Goal: Task Accomplishment & Management: Complete application form

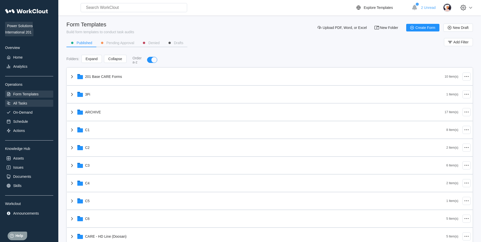
click at [33, 104] on div "All Tasks" at bounding box center [29, 103] width 48 height 7
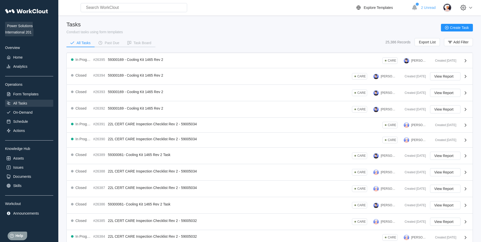
click at [34, 107] on div "Power Solutions International 201 Overview Home Analytics Operations Form Templ…" at bounding box center [29, 111] width 48 height 211
click at [35, 113] on div "On-Demand" at bounding box center [29, 112] width 48 height 7
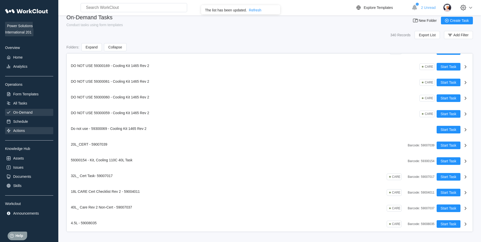
scroll to position [279, 0]
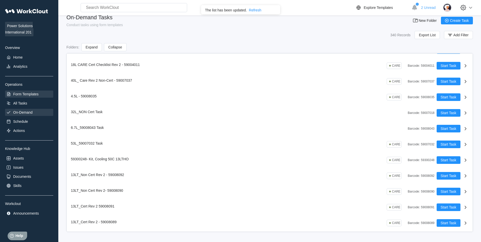
click at [32, 95] on div "Form Templates" at bounding box center [25, 94] width 25 height 4
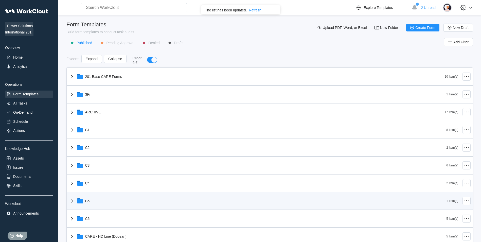
scroll to position [127, 0]
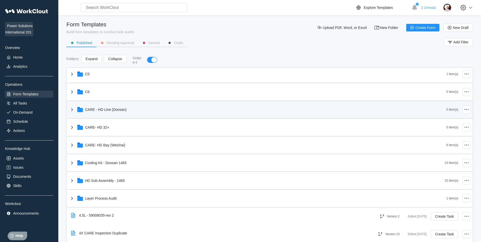
click at [120, 108] on div "CARE - HD Line (Doosan)" at bounding box center [105, 110] width 41 height 4
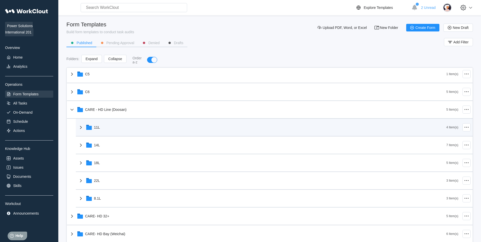
click at [111, 123] on div "11L" at bounding box center [262, 127] width 369 height 13
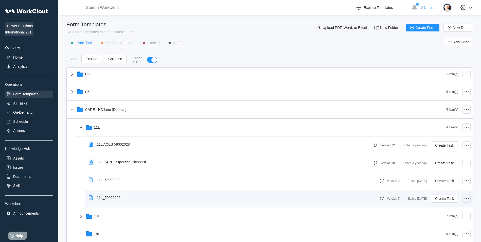
click at [464, 200] on icon at bounding box center [467, 199] width 6 height 6
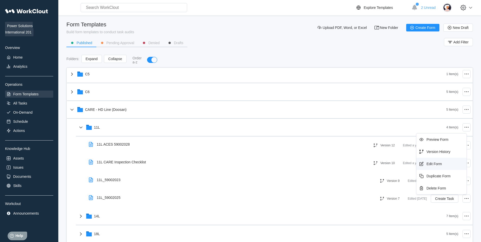
click at [439, 164] on div "Edit Form" at bounding box center [434, 164] width 15 height 4
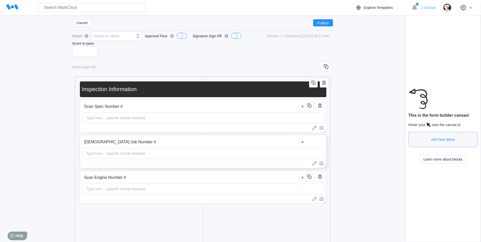
scroll to position [76, 0]
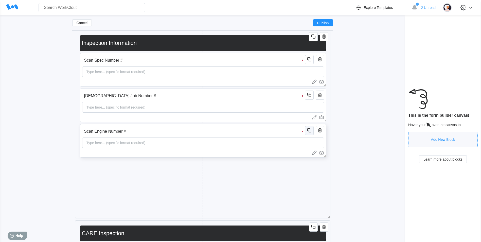
click at [312, 129] on icon "button" at bounding box center [310, 130] width 6 height 6
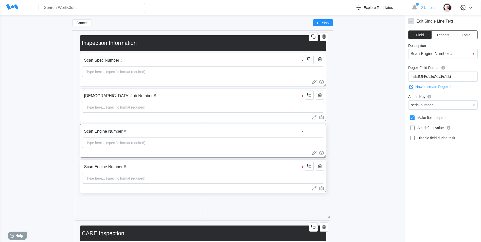
click at [144, 170] on input "Scan Engine Number #" at bounding box center [194, 167] width 225 height 10
click at [142, 168] on input "Scan Engine Number #" at bounding box center [194, 167] width 225 height 10
click at [159, 166] on input "Scan Engine Number #" at bounding box center [194, 167] width 225 height 10
click at [438, 54] on input "Scan Engine Number #" at bounding box center [444, 54] width 70 height 10
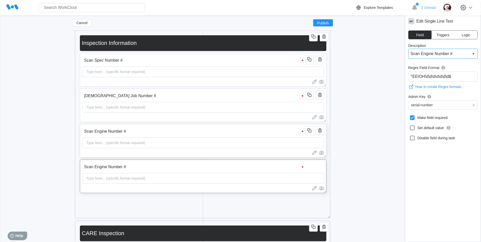
click at [438, 54] on input "Scan Engine Number #" at bounding box center [444, 54] width 70 height 10
paste input "primary cal - 59005034"
type input "Scan primary cal - 59005034"
drag, startPoint x: 469, startPoint y: 54, endPoint x: 446, endPoint y: 55, distance: 22.9
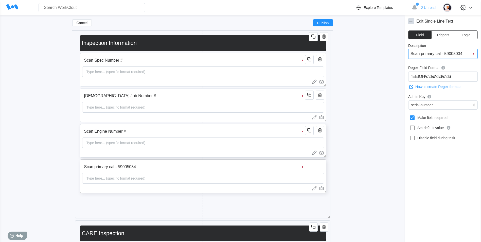
click at [446, 55] on input "Scan primary cal - 59005034" at bounding box center [444, 54] width 70 height 10
type input "Scan primary cal - 5"
type input "Scan primary cal -"
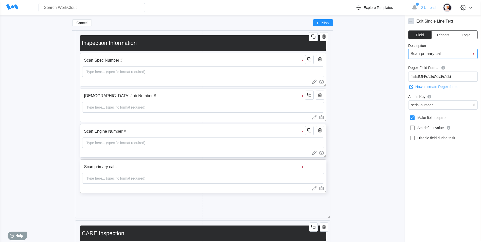
type input "Scan primary cal -"
type input "Scan primary cal"
click at [311, 165] on icon "button" at bounding box center [310, 166] width 3 height 3
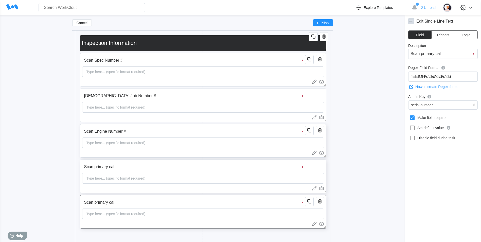
click at [139, 201] on input "Scan primary cal" at bounding box center [194, 202] width 225 height 10
click at [434, 55] on input "Scan primary cal" at bounding box center [444, 54] width 70 height 10
type input "Scan primar cal"
type input "Scan prima cal"
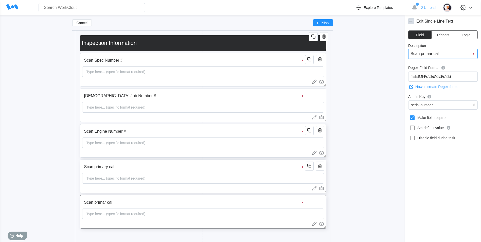
type input "Scan prima cal"
type input "Scan prim cal"
type input "Scan pri cal"
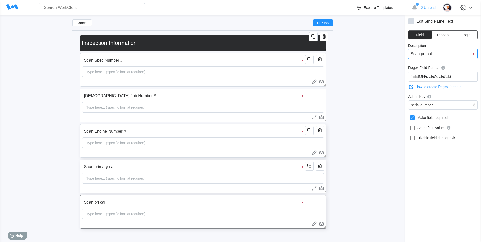
type input "Scan pr cal"
type input "Scan p cal"
type input "Scan cal"
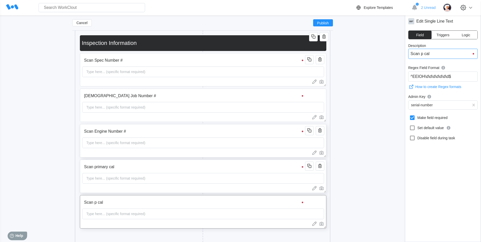
type input "Scan cal"
type input "Scan S cal"
type input "Scan Se cal"
type input "Scan Sec cal"
type input "Scan Seco cal"
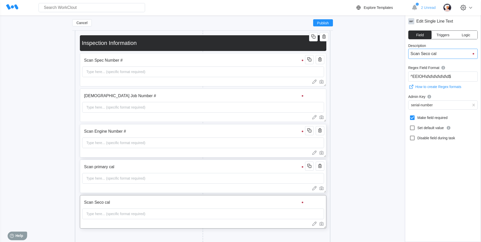
type input "Scan Secon cal"
type input "Scan Second cal"
type input "Scan Seconda cal"
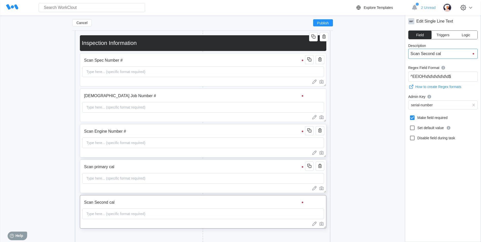
type input "Scan Seconda cal"
type input "Scan Secondar cal"
type input "Scan Secondary cal"
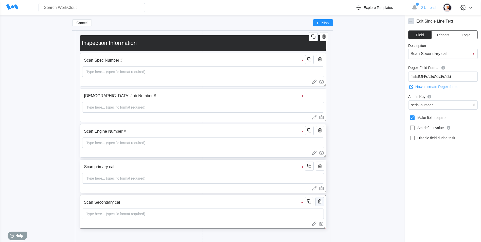
click at [322, 203] on icon "button" at bounding box center [320, 201] width 6 height 6
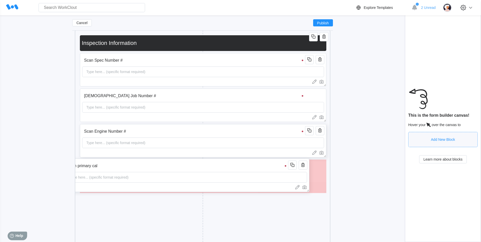
drag, startPoint x: 114, startPoint y: 167, endPoint x: 97, endPoint y: 166, distance: 17.0
click at [97, 166] on input "Scan primary cal" at bounding box center [177, 166] width 225 height 10
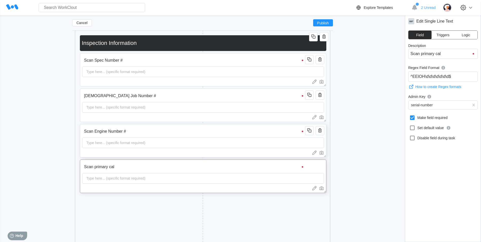
drag, startPoint x: 448, startPoint y: 55, endPoint x: 421, endPoint y: 56, distance: 26.9
click at [421, 55] on input "Scan primary cal" at bounding box center [444, 54] width 70 height 10
type input "Scan"
type input "Scan C"
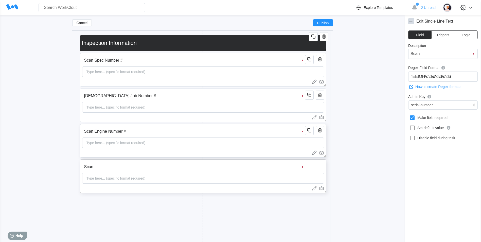
type input "Scan C"
type input "Scan Ca"
type input "Scan Cal"
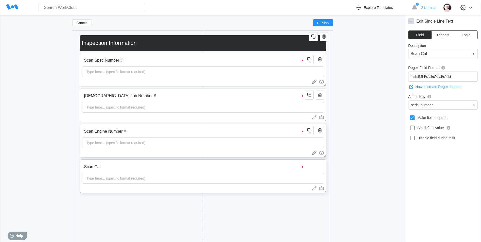
type input "Scan Cali"
type input "Scan Calib"
type input "Scan Calibr"
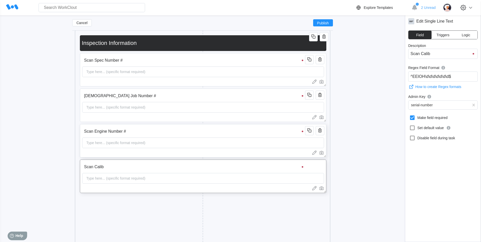
type input "Scan Calibr"
type input "Scan Calibra"
type input "Scan Calibrat"
type input "Scan Calibrati"
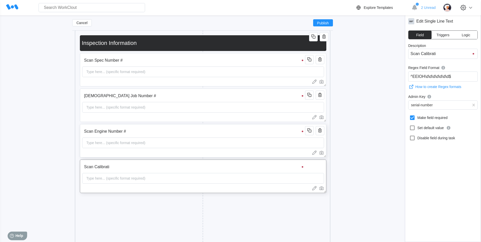
type input "Scan Calibratio"
type input "Scan Calibration"
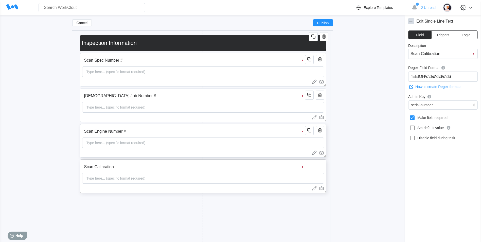
type input "Scan Calibration"
drag, startPoint x: 460, startPoint y: 74, endPoint x: 339, endPoint y: 79, distance: 120.9
drag, startPoint x: 421, startPoint y: 77, endPoint x: 430, endPoint y: 76, distance: 9.7
click at [430, 76] on input "58200081" at bounding box center [444, 77] width 70 height 10
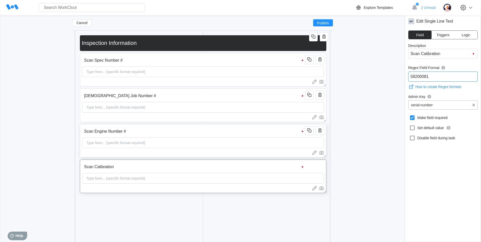
type input "58200081"
type input "pri"
click at [432, 112] on div "primary-cal" at bounding box center [444, 116] width 70 height 8
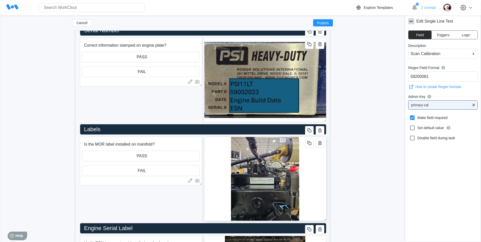
scroll to position [309, 0]
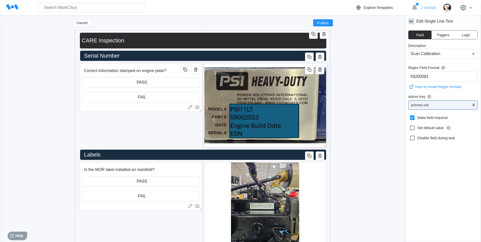
click at [319, 69] on icon "button" at bounding box center [320, 69] width 6 height 6
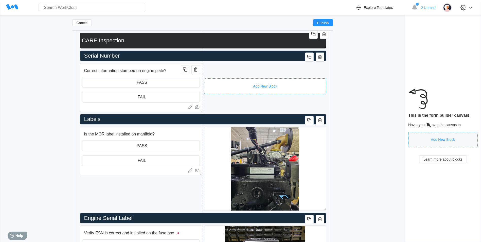
click at [260, 80] on div "Add New Block" at bounding box center [265, 86] width 122 height 16
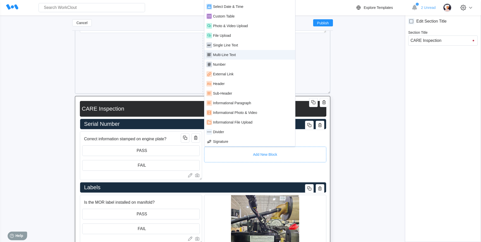
scroll to position [232, 0]
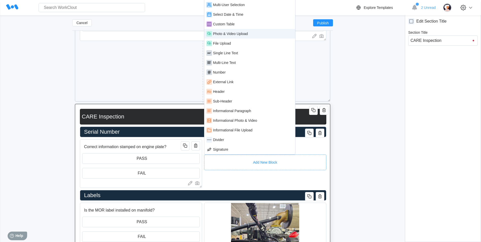
click at [238, 33] on div "Photo & Video Upload" at bounding box center [230, 34] width 35 height 4
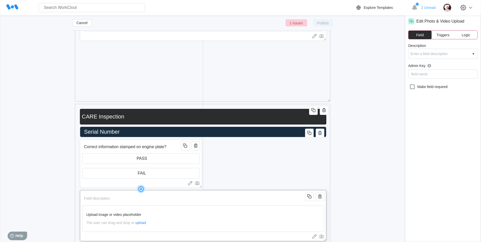
click at [153, 198] on input "Description" at bounding box center [194, 198] width 225 height 10
type input "T"
type input "Ta"
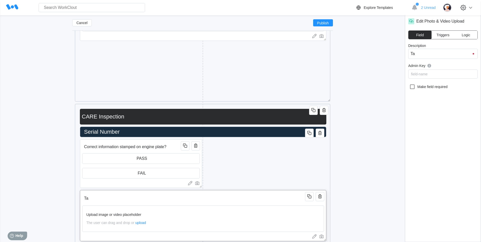
type input "Tak"
type input "Take"
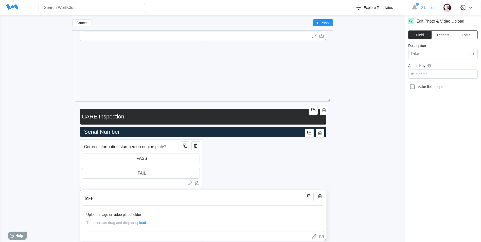
type input "Take"
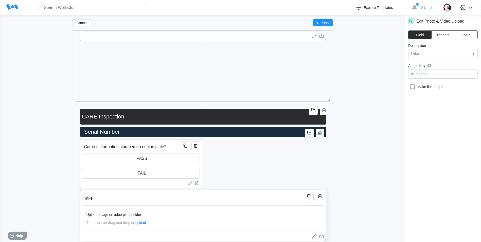
type input "Take a"
type input "Take a P"
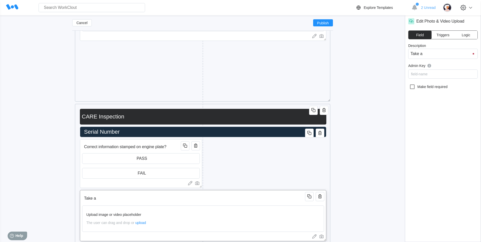
type input "Take a P"
type input "Take a Ph"
type input "Take a Pho"
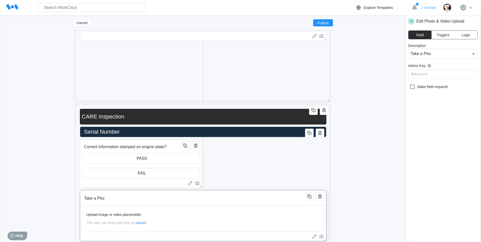
type input "Take a Phor"
type input "Take a Phoro"
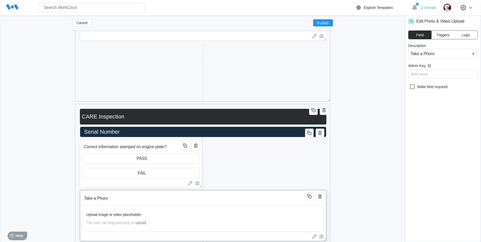
type input "Take a Phoro"
type input "Take a Phor"
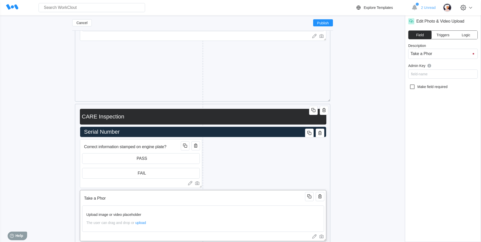
type input "Take a Pho"
type input "Take a Phot"
type input "Take a Photo"
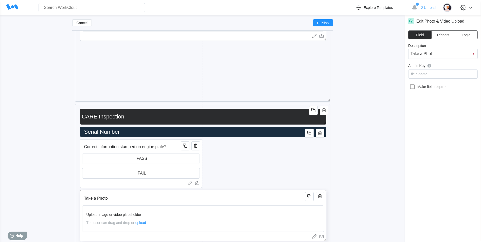
type input "Take a Photo"
type input "Take a Photo o"
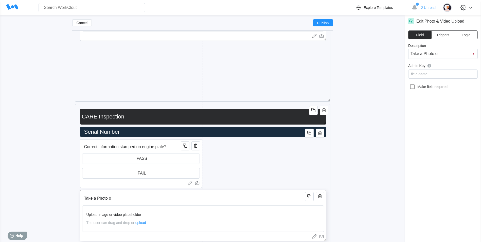
type input "Take a Photo of"
type input "Take a Photo of S"
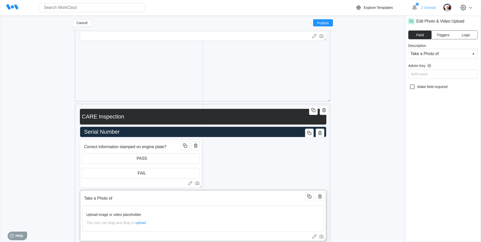
type input "Take a Photo of S"
type input "Take a Photo of Se"
type input "Take a Photo of Ser"
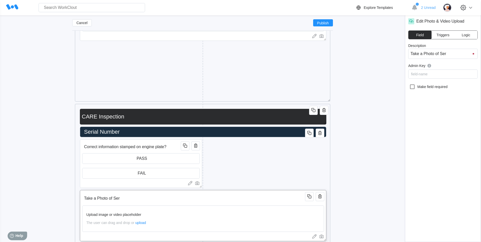
type input "Take a Photo of Sera"
type input "Take a Photo of Ser"
type input "Take a Photo of Seri"
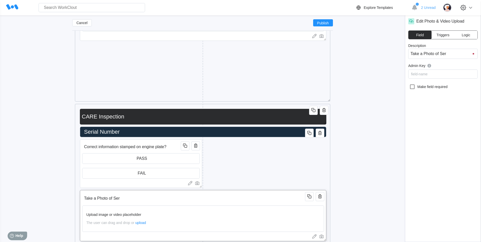
type input "Take a Photo of Seri"
type input "Take a Photo of Seria"
type input "Take a Photo of Seria;"
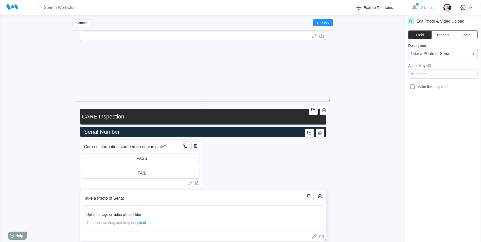
type input "Take a Photo of Seria;"
type input "Take a Photo of Seria"
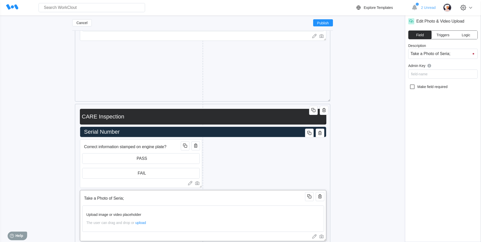
type input "Take a Photo of Seria"
type input "Take a Photo of Serial"
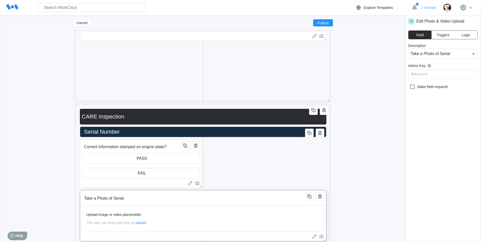
type input "Take a Photo of Serial N"
type input "Take a Photo of Serial Nu"
type input "Take a Photo of Serial Num"
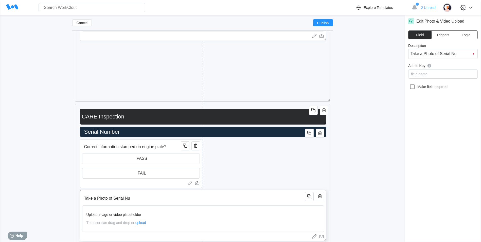
type input "Take a Photo of Serial Num"
type input "Take a Photo of Serial Numbe"
type input "Take a Photo of Serial Number"
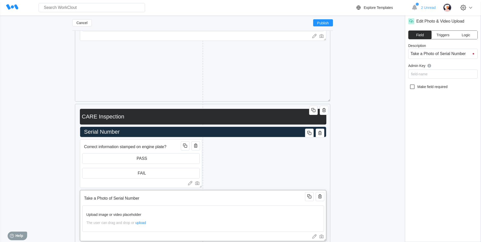
type input "Take a Photo of Serial Number"
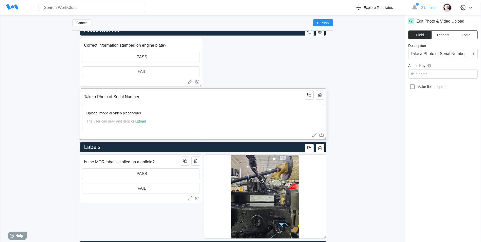
type input "Take a Photo of Serial Number"
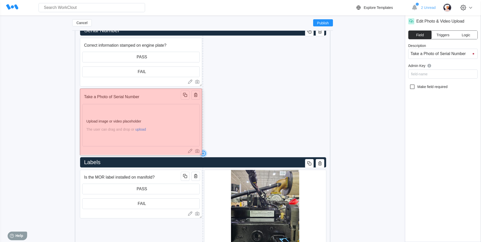
drag, startPoint x: 325, startPoint y: 138, endPoint x: 157, endPoint y: 154, distance: 168.3
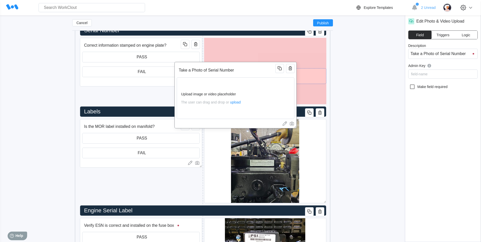
drag, startPoint x: 143, startPoint y: 97, endPoint x: 238, endPoint y: 71, distance: 98.3
click at [238, 71] on input "Take a Photo of Serial Number" at bounding box center [227, 70] width 100 height 10
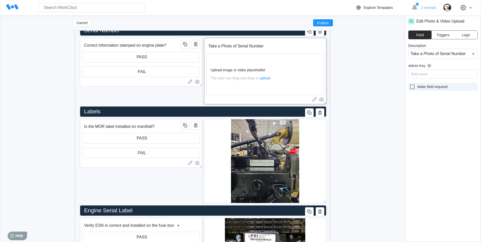
click at [412, 88] on icon at bounding box center [413, 87] width 6 height 6
click at [410, 84] on input "Make field required" at bounding box center [410, 84] width 0 height 0
checkbox input "true"
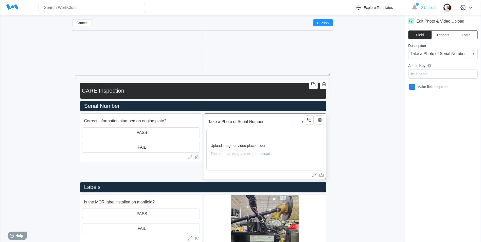
scroll to position [258, 0]
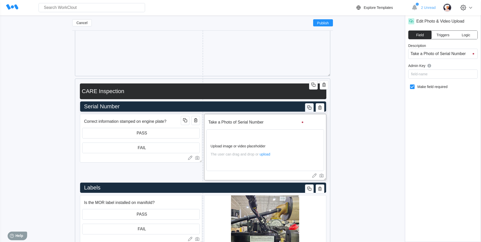
click at [312, 107] on icon "button" at bounding box center [310, 108] width 6 height 6
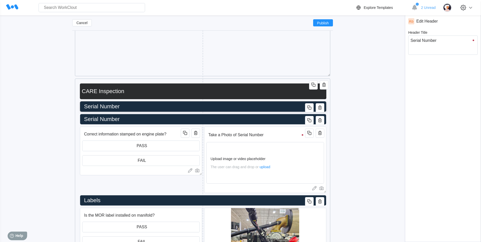
click at [242, 109] on input "Serial Number" at bounding box center [202, 107] width 240 height 10
click at [323, 107] on icon "button" at bounding box center [320, 108] width 6 height 6
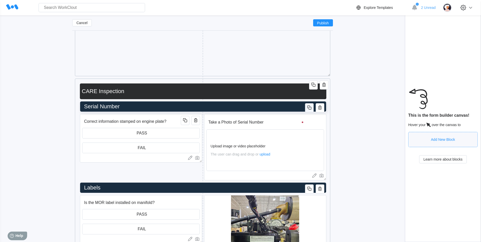
click at [313, 111] on button "button" at bounding box center [309, 107] width 9 height 9
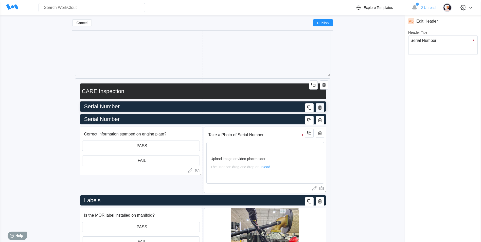
click at [319, 105] on icon "button" at bounding box center [320, 108] width 6 height 6
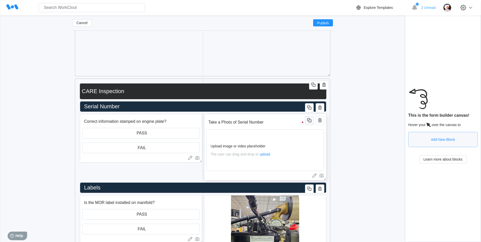
click at [309, 120] on icon "button" at bounding box center [310, 120] width 6 height 6
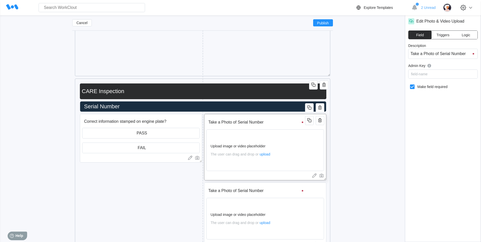
scroll to position [309, 0]
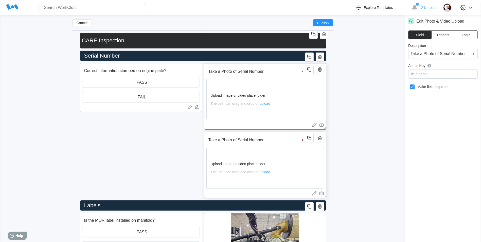
click at [252, 143] on input "Take a Photo of Serial Number" at bounding box center [257, 140] width 100 height 10
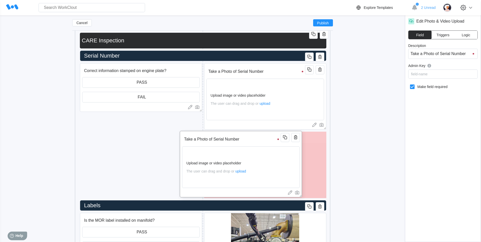
drag, startPoint x: 280, startPoint y: 139, endPoint x: 250, endPoint y: 138, distance: 29.7
click at [250, 138] on input "Take a Photo of Serial Number" at bounding box center [232, 139] width 100 height 10
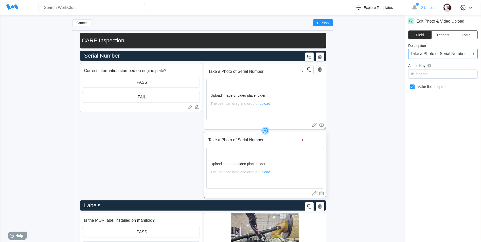
drag, startPoint x: 468, startPoint y: 53, endPoint x: 439, endPoint y: 54, distance: 29.2
click at [439, 54] on input "Take a Photo of Serial Number" at bounding box center [444, 54] width 70 height 10
type input "Take a Photo of"
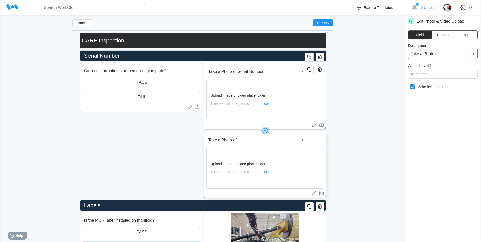
type input "Take a Photo of"
type input "Take a Photo of p"
type input "Take a Photo of"
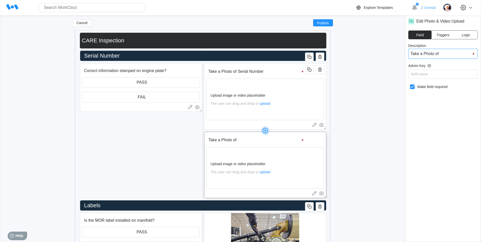
type input "Take a Photo of P"
type input "Take a Photo of Pl"
type input "Take a Photo of Pla"
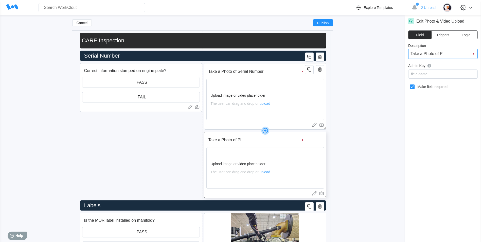
type input "Take a Photo of Pla"
type input "Take a Photo of Plac"
type input "Take a Photo of Placa"
type input "Take a Photo of Placar"
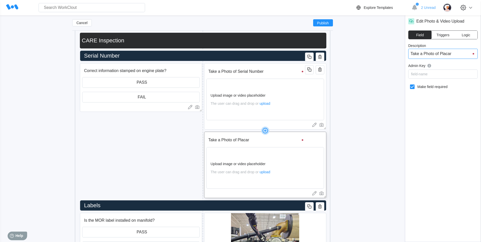
type input "Take a Photo of Placard"
click at [311, 138] on icon "button" at bounding box center [310, 138] width 6 height 6
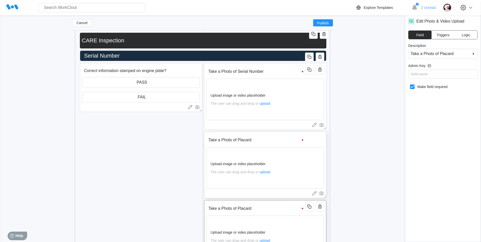
click at [281, 207] on input "Take a Photo of Placard" at bounding box center [257, 209] width 100 height 10
drag, startPoint x: 464, startPoint y: 54, endPoint x: 441, endPoint y: 55, distance: 23.4
click at [441, 55] on input "Take a Photo of Placard" at bounding box center [444, 54] width 70 height 10
type input "Take a Photo of E"
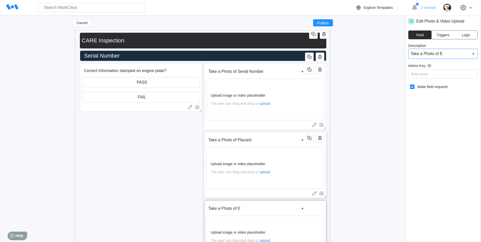
type input "Take a Photo of En"
type input "Take a Photo of Eng"
type input "Take a Photo of Engi"
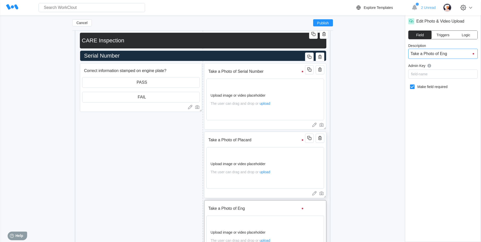
type input "Take a Photo of Engi"
type input "Take a Photo of Engin"
type input "Take a Photo of Engine"
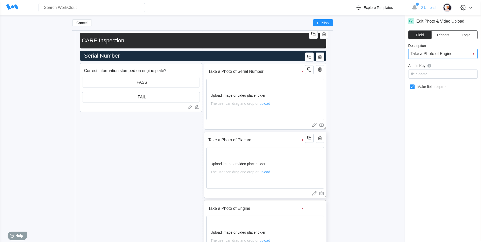
type input "Take a Photo of Engine S"
type input "Take a Photo of Engine Se"
type input "Take a Photo of Engine Ser"
type input "Take a Photo of Engine Seri"
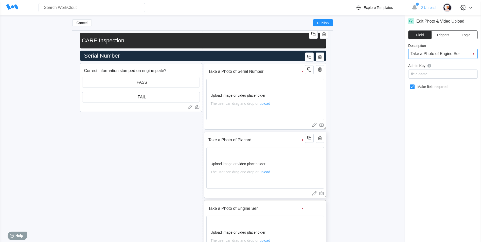
type input "Take a Photo of Engine Seri"
type input "Take a Photo of Engine Seria"
type input "Take a Photo of Engine Serial"
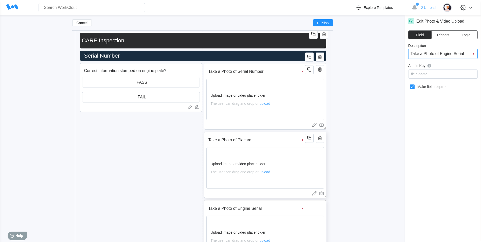
type input "Take a Photo of Engine Serial"
type input "Take a Photo of Engine Serial N"
type input "Take a Photo of Engine Serial Nu"
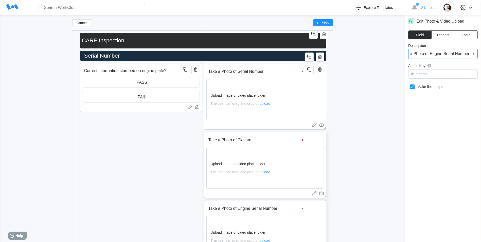
scroll to position [0, 0]
click at [154, 131] on div "Add New Block" at bounding box center [141, 137] width 122 height 16
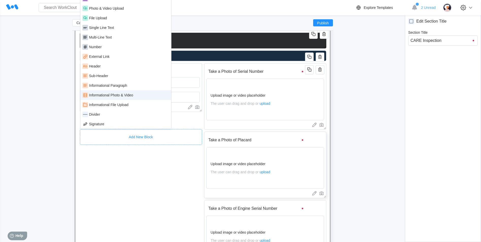
click at [122, 95] on div "Informational Photo & Video" at bounding box center [111, 95] width 44 height 4
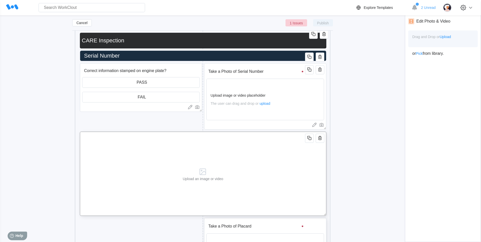
click at [197, 152] on div "Upload an image or video" at bounding box center [203, 174] width 45 height 84
click at [447, 36] on span "Upload" at bounding box center [445, 37] width 11 height 4
click at [420, 53] on span "Pick" at bounding box center [419, 54] width 7 height 4
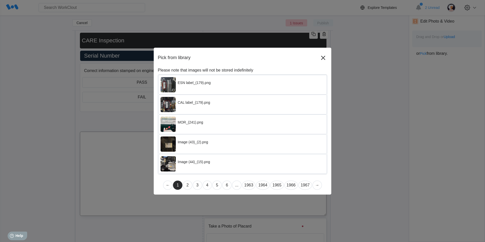
click at [188, 186] on link "2" at bounding box center [187, 185] width 9 height 9
click at [203, 185] on link "4" at bounding box center [207, 185] width 9 height 9
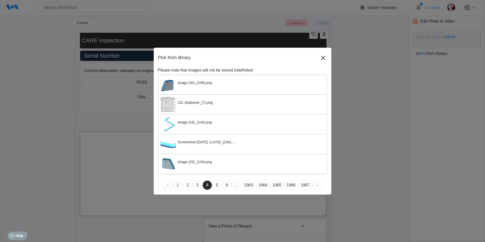
click at [222, 184] on link "5" at bounding box center [216, 185] width 9 height 9
click at [228, 185] on link "7" at bounding box center [231, 185] width 9 height 9
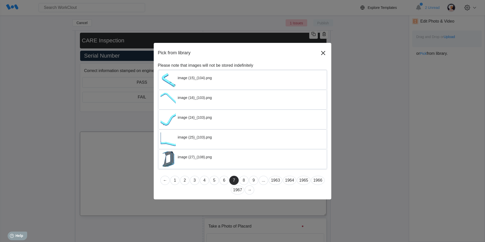
click at [244, 182] on link "8" at bounding box center [243, 180] width 9 height 9
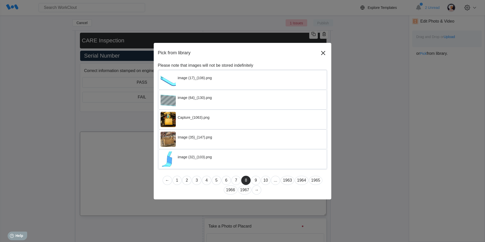
click at [255, 181] on link "9" at bounding box center [255, 180] width 9 height 9
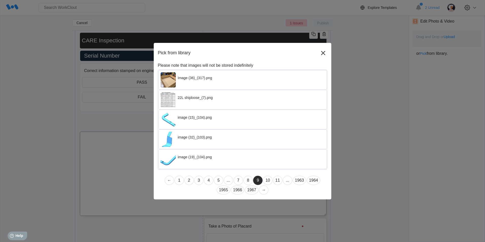
click at [262, 180] on link "9" at bounding box center [257, 180] width 9 height 9
click at [272, 179] on link "10" at bounding box center [267, 180] width 9 height 9
click at [278, 178] on link "12" at bounding box center [277, 180] width 9 height 9
click at [284, 179] on link "..." at bounding box center [287, 180] width 9 height 9
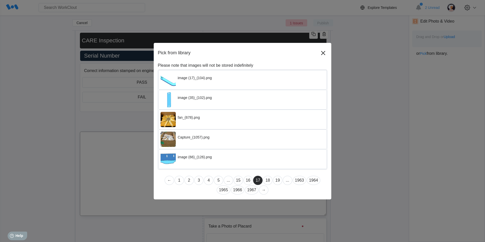
click at [289, 180] on link "..." at bounding box center [287, 180] width 9 height 9
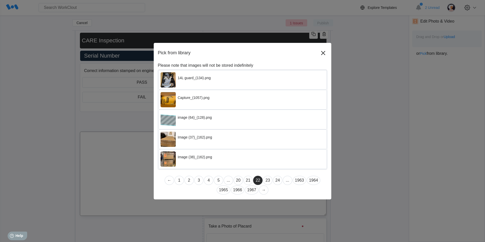
click at [288, 180] on link "..." at bounding box center [287, 180] width 9 height 9
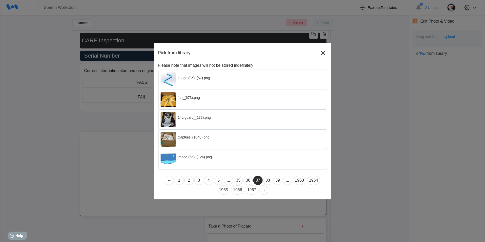
click at [291, 180] on link "..." at bounding box center [287, 180] width 9 height 9
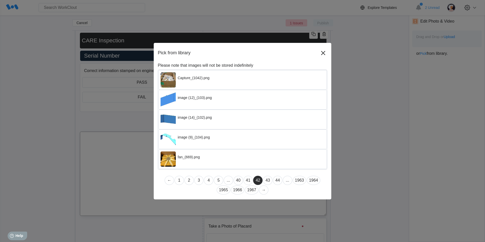
click at [291, 180] on link "..." at bounding box center [287, 180] width 9 height 9
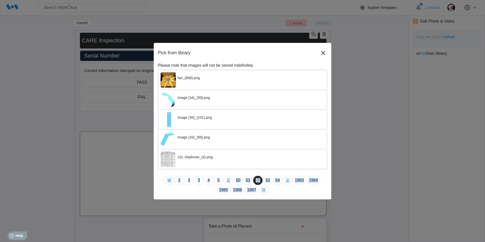
click at [291, 180] on link "..." at bounding box center [287, 180] width 9 height 9
click at [291, 180] on div "Please note that images will not be stored indefinitely fan_(668).png image (34…" at bounding box center [243, 129] width 170 height 132
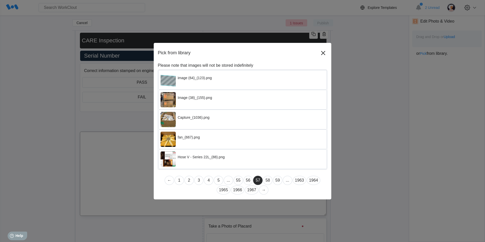
click at [291, 180] on link "..." at bounding box center [287, 180] width 9 height 9
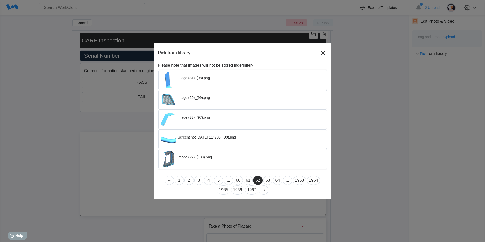
click at [291, 180] on link "..." at bounding box center [287, 180] width 9 height 9
click at [295, 179] on link "1963" at bounding box center [300, 180] width 14 height 9
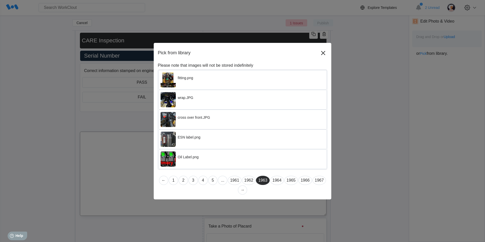
click at [254, 179] on link "1962" at bounding box center [249, 180] width 14 height 9
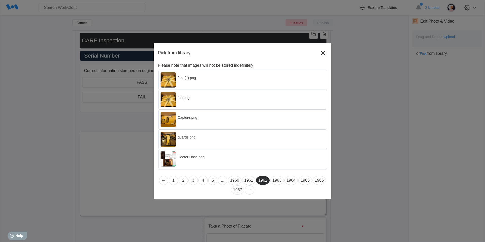
click at [237, 179] on link "1960" at bounding box center [235, 180] width 14 height 9
click at [244, 180] on link "1959" at bounding box center [249, 180] width 14 height 9
click at [317, 56] on div "Pick from library" at bounding box center [243, 56] width 170 height 14
click at [322, 52] on icon at bounding box center [323, 53] width 8 height 8
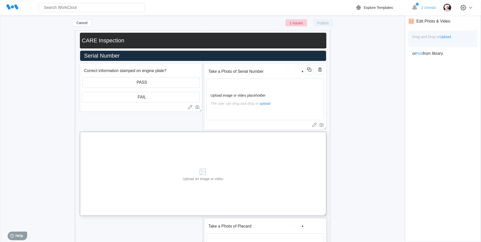
click at [445, 38] on span "Upload" at bounding box center [445, 37] width 11 height 4
click at [444, 35] on span "Upload" at bounding box center [445, 37] width 11 height 4
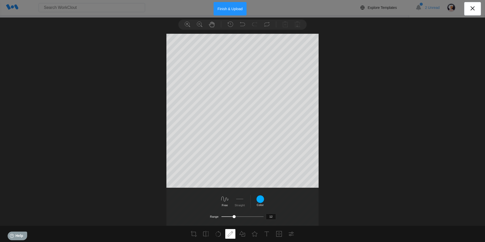
click at [224, 6] on button "Finish & Upload" at bounding box center [230, 8] width 33 height 13
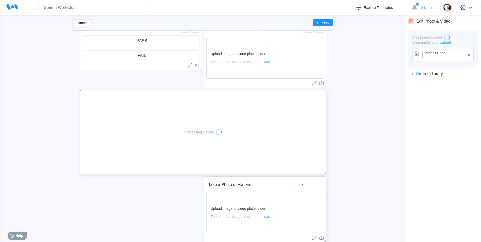
scroll to position [410, 0]
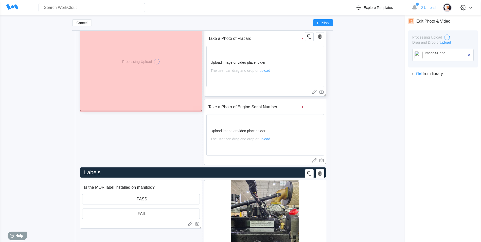
drag, startPoint x: 326, startPoint y: 112, endPoint x: 193, endPoint y: 108, distance: 133.3
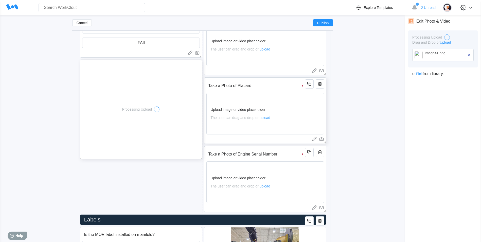
scroll to position [359, 0]
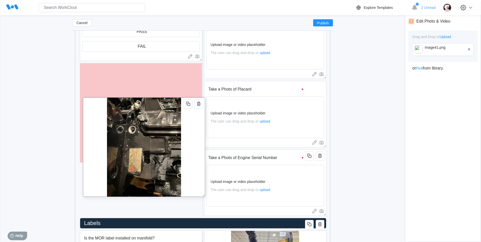
click at [178, 131] on img at bounding box center [144, 147] width 74 height 99
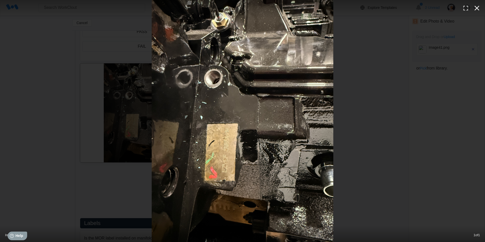
click at [481, 7] on button "button" at bounding box center [477, 8] width 11 height 11
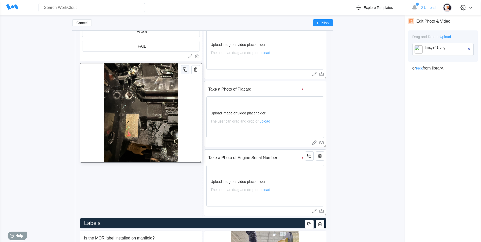
click at [184, 72] on icon "button" at bounding box center [185, 69] width 6 height 6
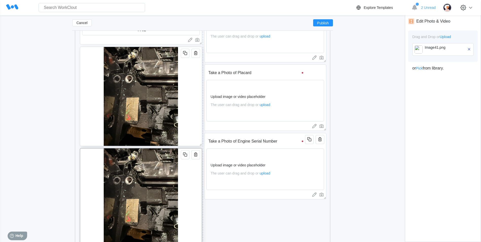
scroll to position [385, 0]
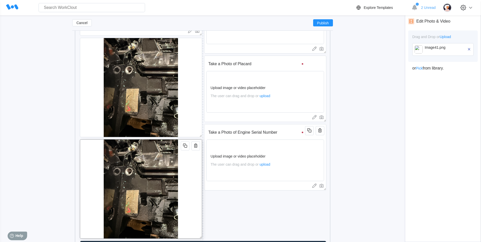
click at [190, 169] on div at bounding box center [141, 188] width 122 height 99
click at [468, 49] on icon "button" at bounding box center [469, 49] width 5 height 5
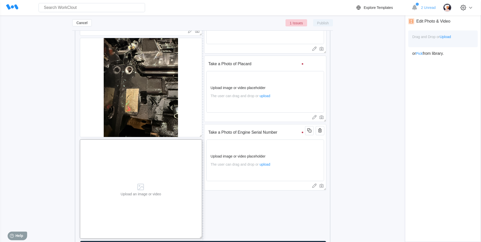
click at [446, 36] on span "Upload" at bounding box center [445, 37] width 11 height 4
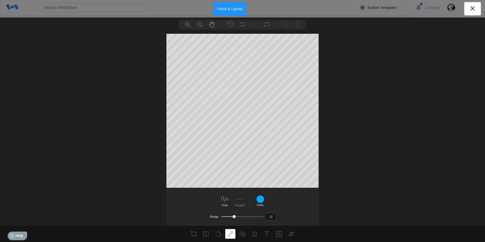
click at [231, 9] on button "Finish & Upload" at bounding box center [230, 8] width 33 height 13
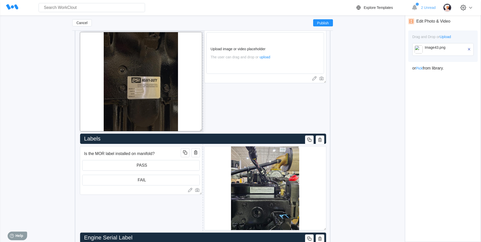
scroll to position [461, 0]
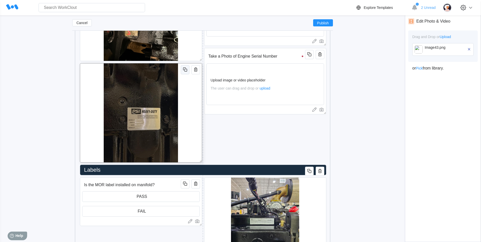
click at [189, 69] on button "button" at bounding box center [185, 69] width 9 height 9
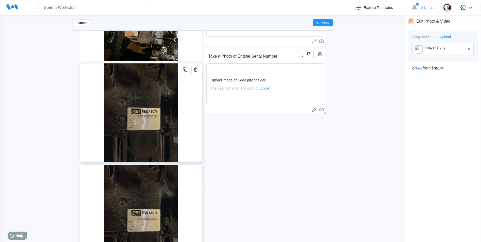
scroll to position [562, 0]
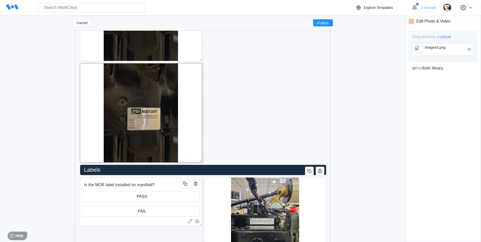
click at [470, 48] on icon "button" at bounding box center [469, 49] width 5 height 5
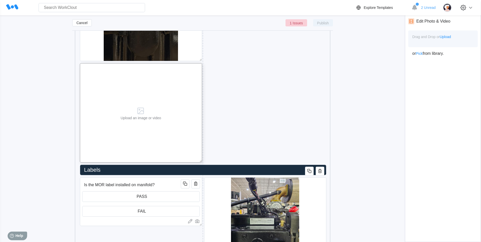
click at [447, 36] on span "Upload" at bounding box center [445, 37] width 11 height 4
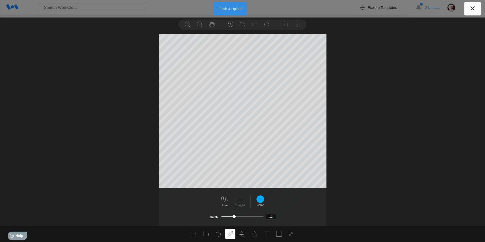
click at [220, 9] on button "Finish & Upload" at bounding box center [230, 8] width 33 height 13
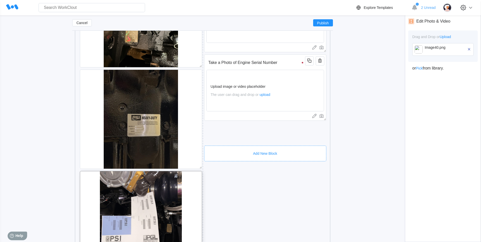
scroll to position [410, 0]
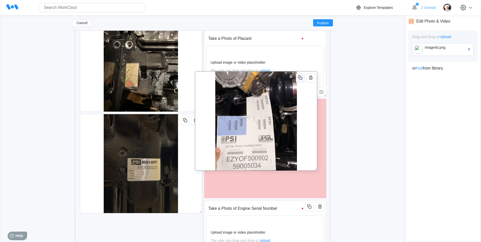
drag, startPoint x: 186, startPoint y: 226, endPoint x: 304, endPoint y: 89, distance: 180.5
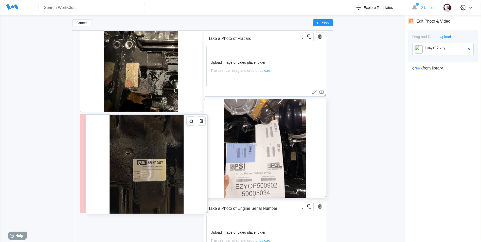
click at [152, 174] on img at bounding box center [146, 164] width 74 height 99
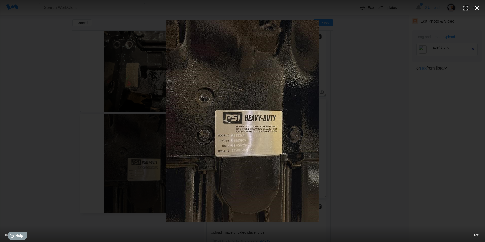
click at [478, 5] on icon "button" at bounding box center [477, 8] width 8 height 8
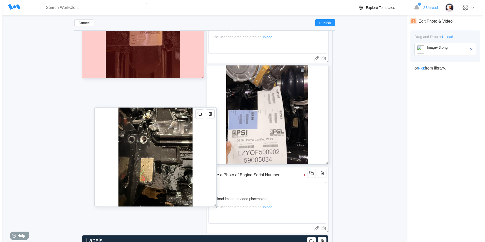
scroll to position [466, 0]
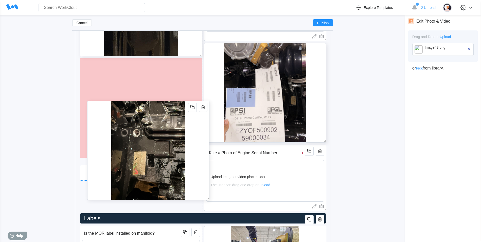
click at [138, 165] on img at bounding box center [148, 150] width 74 height 99
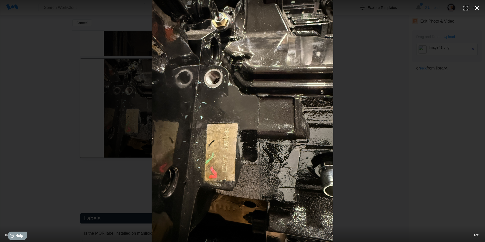
click at [473, 7] on icon "button" at bounding box center [477, 8] width 8 height 8
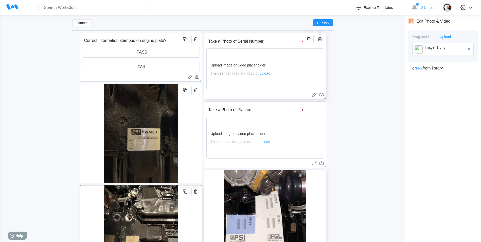
scroll to position [313, 0]
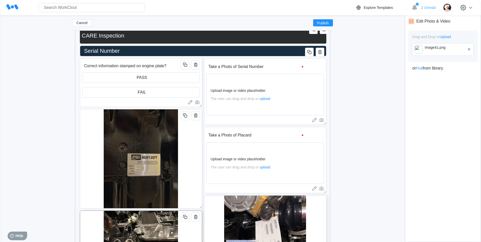
click at [196, 63] on icon "button" at bounding box center [195, 65] width 3 height 4
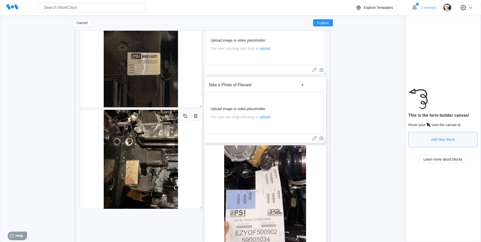
scroll to position [364, 0]
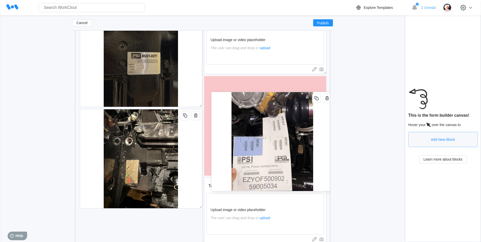
click at [257, 107] on img at bounding box center [272, 141] width 82 height 99
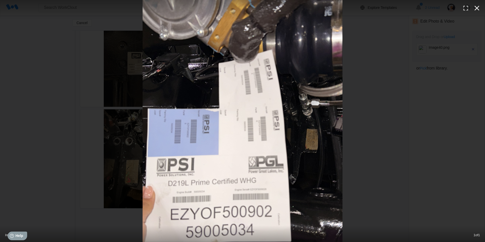
click at [481, 9] on icon "button" at bounding box center [477, 8] width 8 height 8
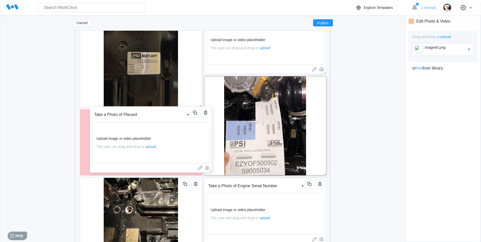
drag, startPoint x: 250, startPoint y: 185, endPoint x: 137, endPoint y: 113, distance: 134.2
click at [137, 113] on input "Take a Photo of Placard" at bounding box center [142, 115] width 100 height 10
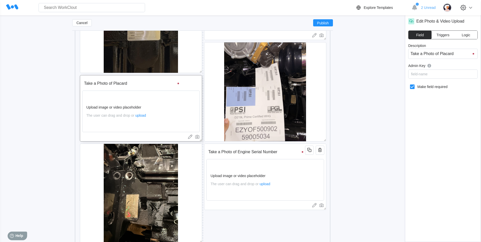
scroll to position [339, 0]
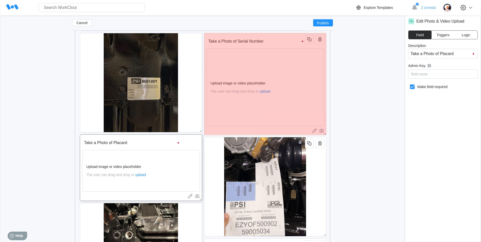
drag, startPoint x: 326, startPoint y: 98, endPoint x: 326, endPoint y: 133, distance: 34.8
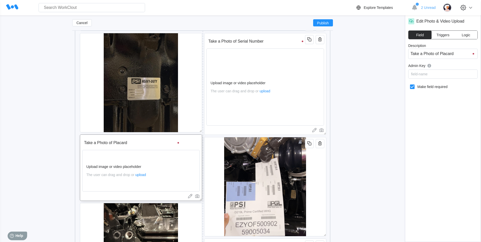
scroll to position [415, 0]
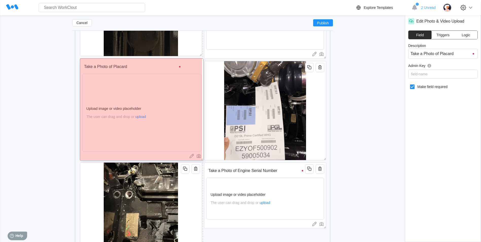
drag, startPoint x: 201, startPoint y: 125, endPoint x: 202, endPoint y: 161, distance: 36.1
click at [202, 161] on span at bounding box center [201, 158] width 5 height 5
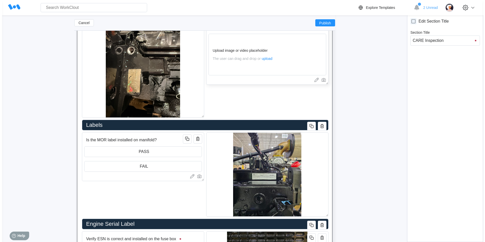
scroll to position [618, 0]
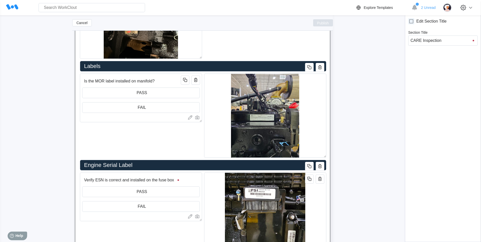
click at [323, 22] on span "Publish" at bounding box center [323, 22] width 12 height 3
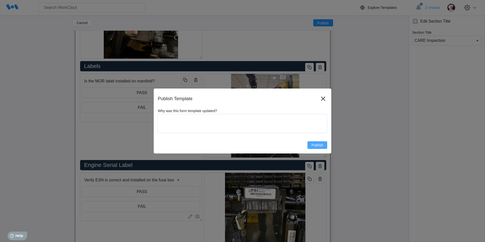
click at [319, 143] on span "Publish" at bounding box center [318, 145] width 12 height 4
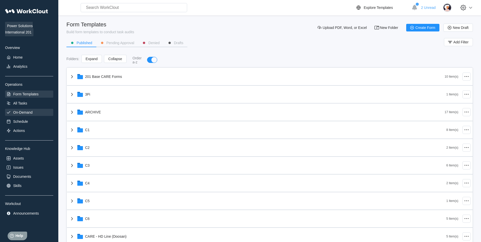
click at [33, 112] on div "On-Demand" at bounding box center [29, 112] width 48 height 7
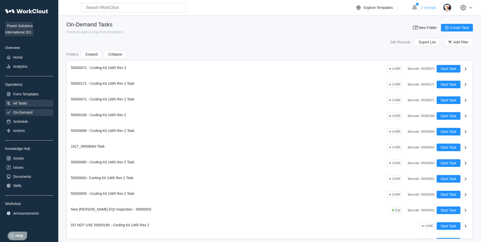
click at [31, 106] on div "All Tasks" at bounding box center [29, 103] width 48 height 7
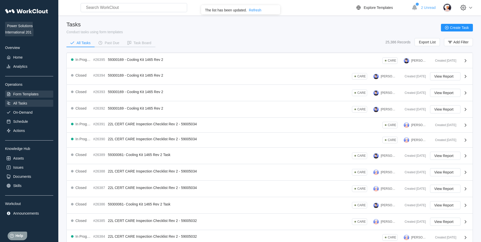
click at [24, 92] on div "Form Templates" at bounding box center [25, 94] width 25 height 4
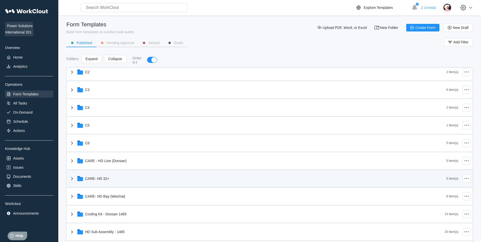
scroll to position [76, 0]
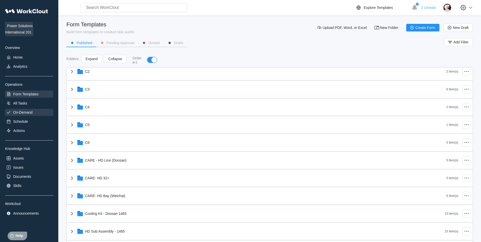
click at [24, 113] on div "On-Demand" at bounding box center [22, 112] width 19 height 4
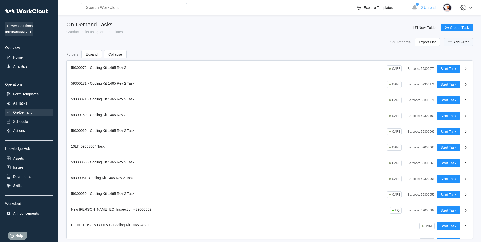
click at [452, 40] on icon "button" at bounding box center [451, 42] width 6 height 6
click at [407, 66] on input "text" at bounding box center [415, 63] width 109 height 10
click at [455, 75] on span "Apply Filter" at bounding box center [457, 76] width 18 height 4
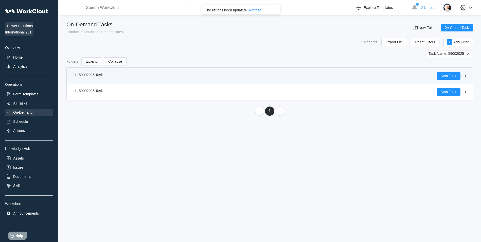
click at [466, 76] on icon at bounding box center [466, 75] width 2 height 3
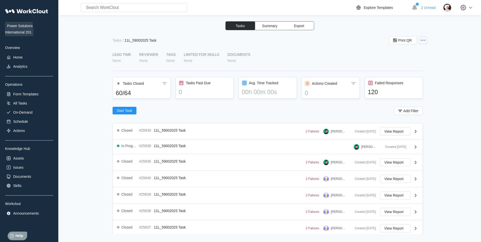
click at [426, 40] on icon at bounding box center [423, 40] width 6 height 6
click at [398, 52] on div "Edit Task" at bounding box center [394, 53] width 14 height 4
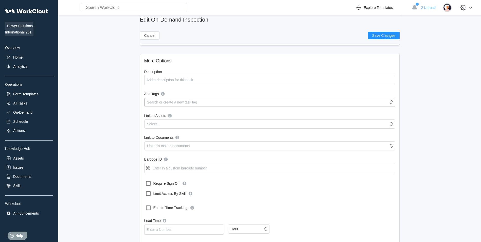
scroll to position [76, 0]
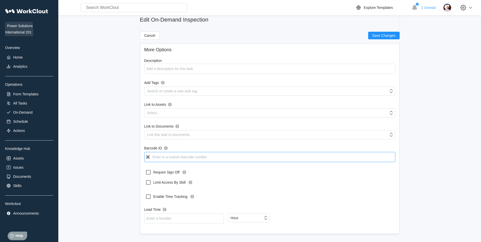
click at [186, 157] on input "Barcode ID" at bounding box center [269, 157] width 251 height 10
click at [371, 33] on button "Save Changes" at bounding box center [383, 36] width 31 height 8
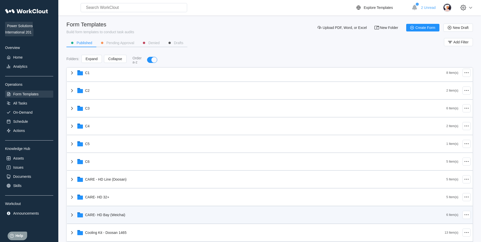
scroll to position [102, 0]
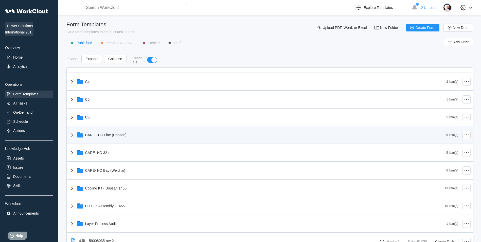
click at [122, 136] on div "CARE - HD Line (Doosan)" at bounding box center [105, 135] width 41 height 4
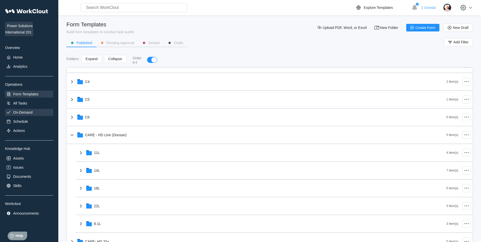
click at [20, 113] on div "On-Demand" at bounding box center [22, 112] width 19 height 4
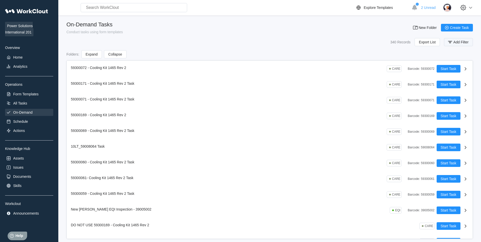
click at [467, 40] on span "Add Filter" at bounding box center [461, 42] width 15 height 4
click at [401, 57] on div "Task Name Is Apply Filter" at bounding box center [385, 66] width 178 height 32
click at [401, 64] on input "text" at bounding box center [415, 63] width 109 height 10
type input "59002025"
click at [456, 75] on span "Apply Filter" at bounding box center [457, 76] width 18 height 4
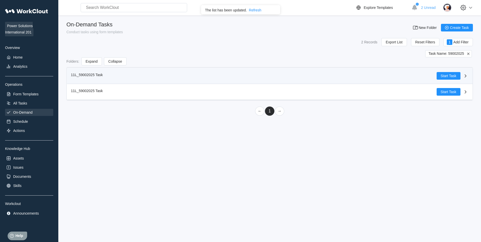
click at [251, 77] on div "11L_59002025 Task" at bounding box center [254, 76] width 366 height 8
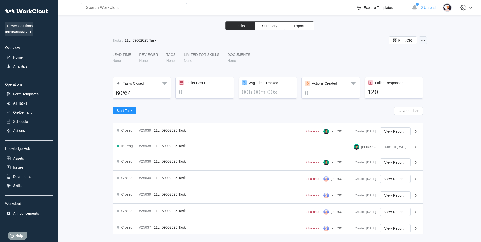
click at [425, 38] on icon at bounding box center [423, 40] width 6 height 6
click at [413, 53] on div "Edit Task" at bounding box center [402, 53] width 46 height 8
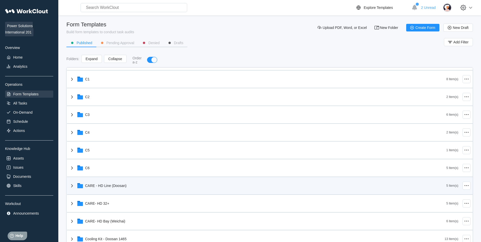
click at [122, 191] on div "CARE - HD Line (Doosan)" at bounding box center [258, 185] width 378 height 13
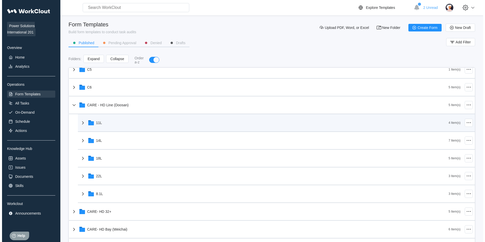
scroll to position [178, 0]
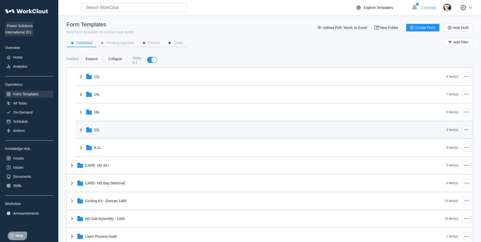
click at [121, 136] on div "201 Base CARE Forms 10 Item(s) 3Pi 1 Item(s) ARCHIVE 17 Item(s) C1 8 Item(s) C2…" at bounding box center [270, 210] width 406 height 640
click at [116, 129] on div "22L" at bounding box center [262, 129] width 369 height 13
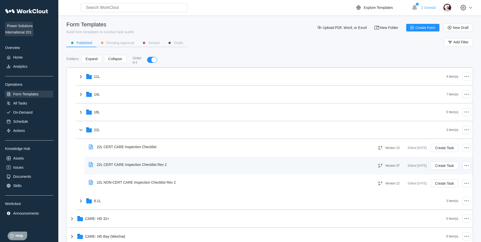
click at [408, 165] on div "Edited 2 months ago" at bounding box center [417, 166] width 19 height 6
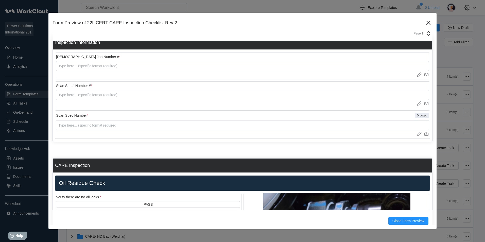
scroll to position [0, 0]
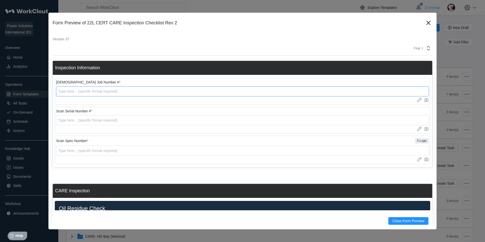
click at [247, 93] on input "text" at bounding box center [242, 91] width 373 height 10
type input "59005034"
click at [163, 96] on input "59005034" at bounding box center [242, 91] width 373 height 10
click at [163, 95] on input "59005034" at bounding box center [242, 91] width 373 height 10
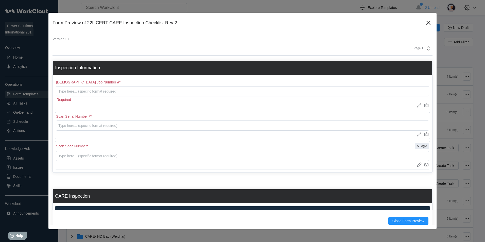
click at [164, 144] on div "Scan Spec Number * 5 Logic Upload images or videos to this field Drag and Drop …" at bounding box center [243, 155] width 376 height 28
drag, startPoint x: 167, startPoint y: 157, endPoint x: 165, endPoint y: 154, distance: 4.1
click at [167, 157] on input "text" at bounding box center [242, 156] width 373 height 10
paste input "59005034"
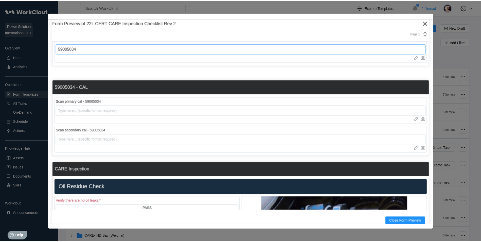
scroll to position [127, 0]
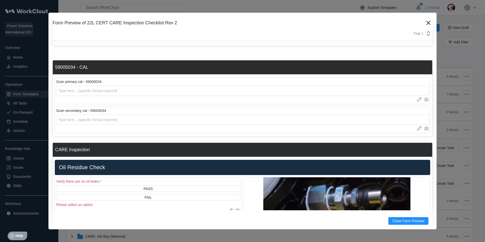
type input "59005034"
drag, startPoint x: 111, startPoint y: 81, endPoint x: 59, endPoint y: 77, distance: 52.4
click at [59, 77] on div "Scan primary cal - 59005034 Upload images or videos to this field Drag and Drop…" at bounding box center [243, 90] width 376 height 29
click at [98, 79] on div "Scan primary cal - 59005034 Upload images or videos to this field Drag and Drop…" at bounding box center [243, 90] width 376 height 27
drag, startPoint x: 104, startPoint y: 81, endPoint x: 52, endPoint y: 81, distance: 52.8
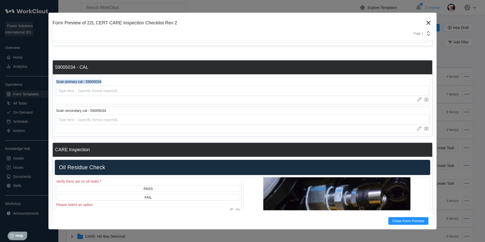
click at [52, 81] on div "Form Preview of 22L CERT CARE Inspection Checklist Rev 2 Version 37 Page 1 Insp…" at bounding box center [242, 121] width 388 height 217
copy div "Scan primary cal - 59005034"
click at [425, 22] on icon at bounding box center [429, 23] width 8 height 8
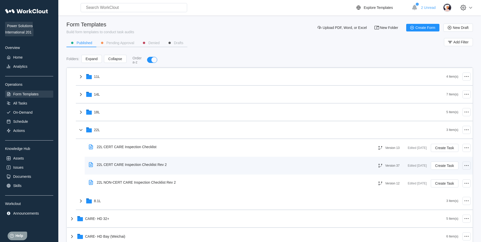
click at [464, 164] on icon at bounding box center [467, 166] width 6 height 6
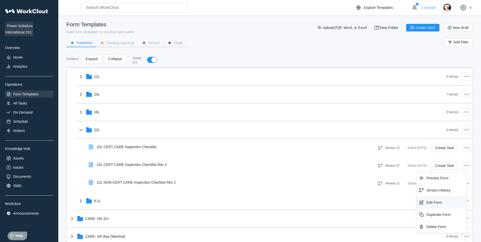
click at [442, 200] on div "Edit Form" at bounding box center [442, 202] width 46 height 8
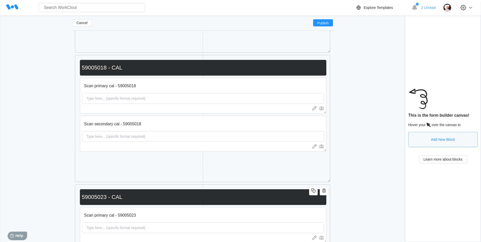
scroll to position [232, 0]
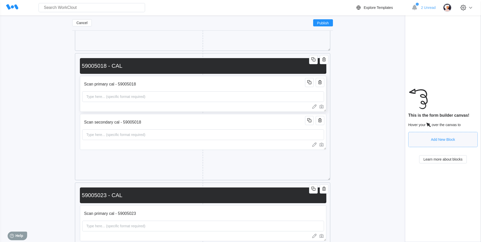
click at [150, 85] on input "Scan primary cal - 59005018" at bounding box center [194, 84] width 225 height 10
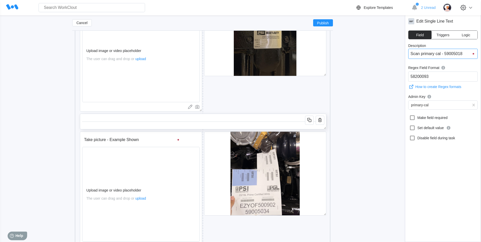
scroll to position [1095, 0]
click at [236, 59] on img at bounding box center [265, 34] width 63 height 84
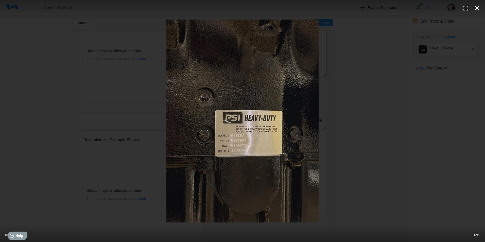
click at [478, 8] on icon "button" at bounding box center [477, 8] width 8 height 8
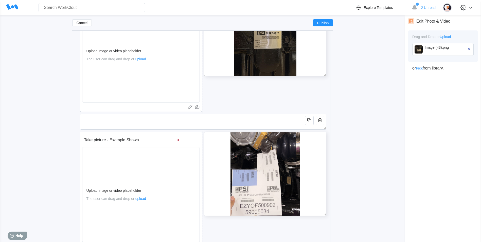
click at [292, 152] on img at bounding box center [265, 174] width 69 height 84
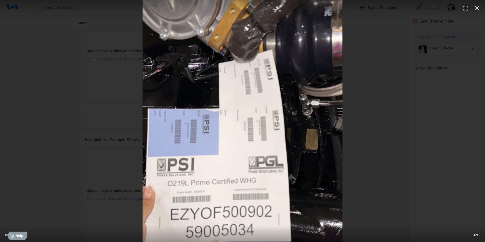
click at [405, 73] on div at bounding box center [242, 121] width 485 height 242
click at [476, 8] on icon "button" at bounding box center [477, 8] width 8 height 8
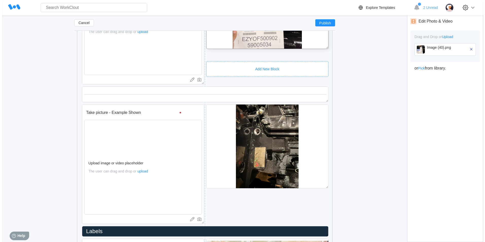
scroll to position [1324, 0]
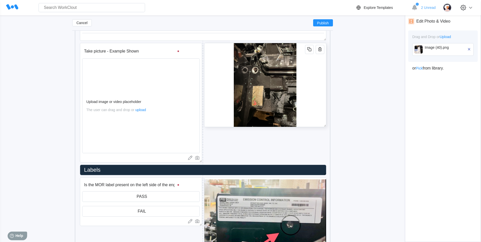
click at [273, 79] on img at bounding box center [265, 85] width 63 height 84
